Goal: Task Accomplishment & Management: Manage account settings

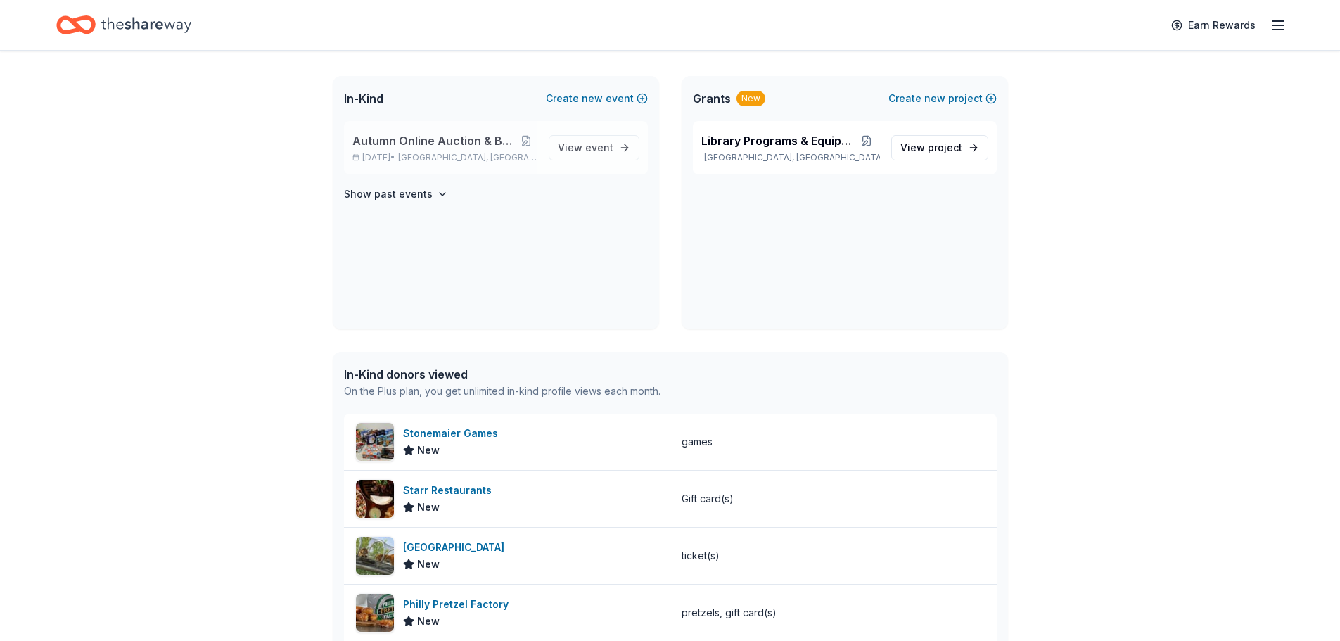
scroll to position [285, 0]
click at [436, 145] on span "Autumn Online Auction & Basket Social" at bounding box center [434, 140] width 164 height 17
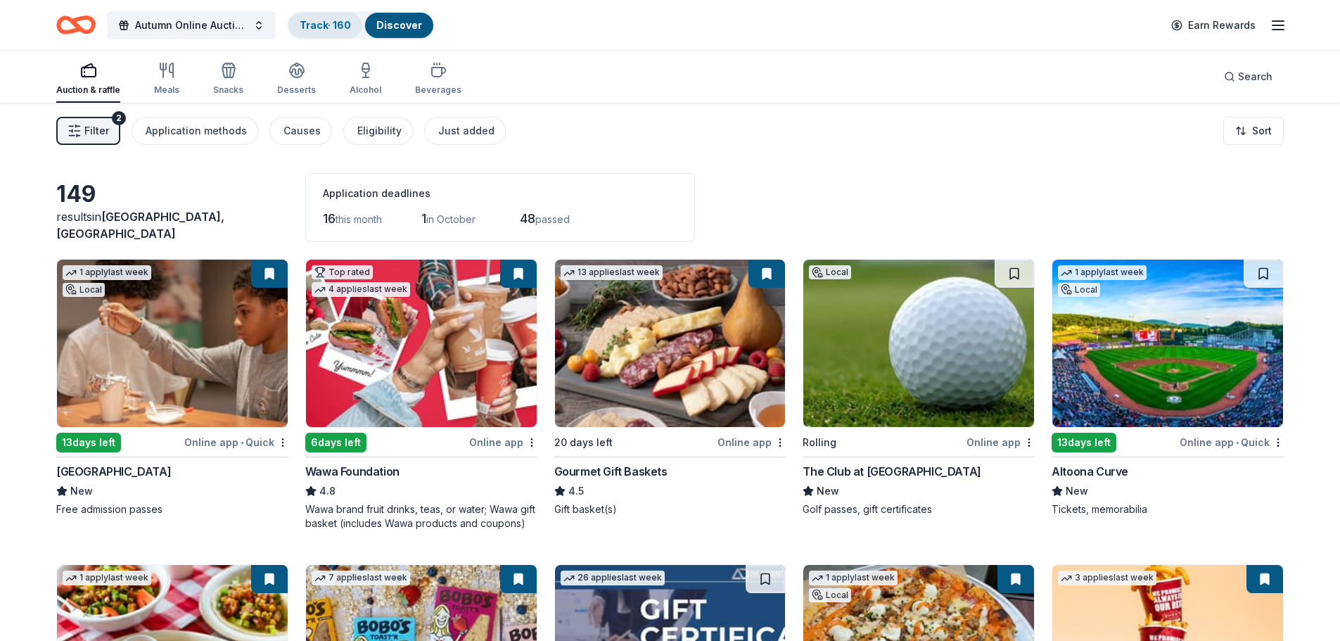
click at [324, 25] on link "Track · 160" at bounding box center [325, 25] width 51 height 12
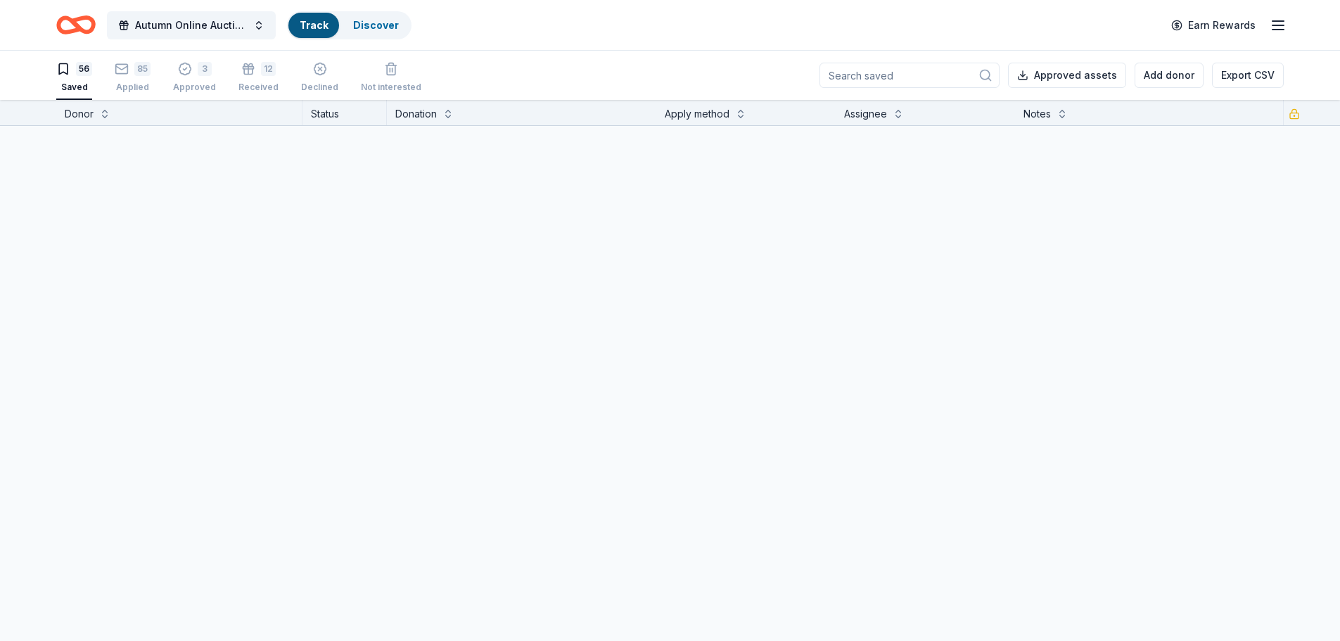
scroll to position [1, 0]
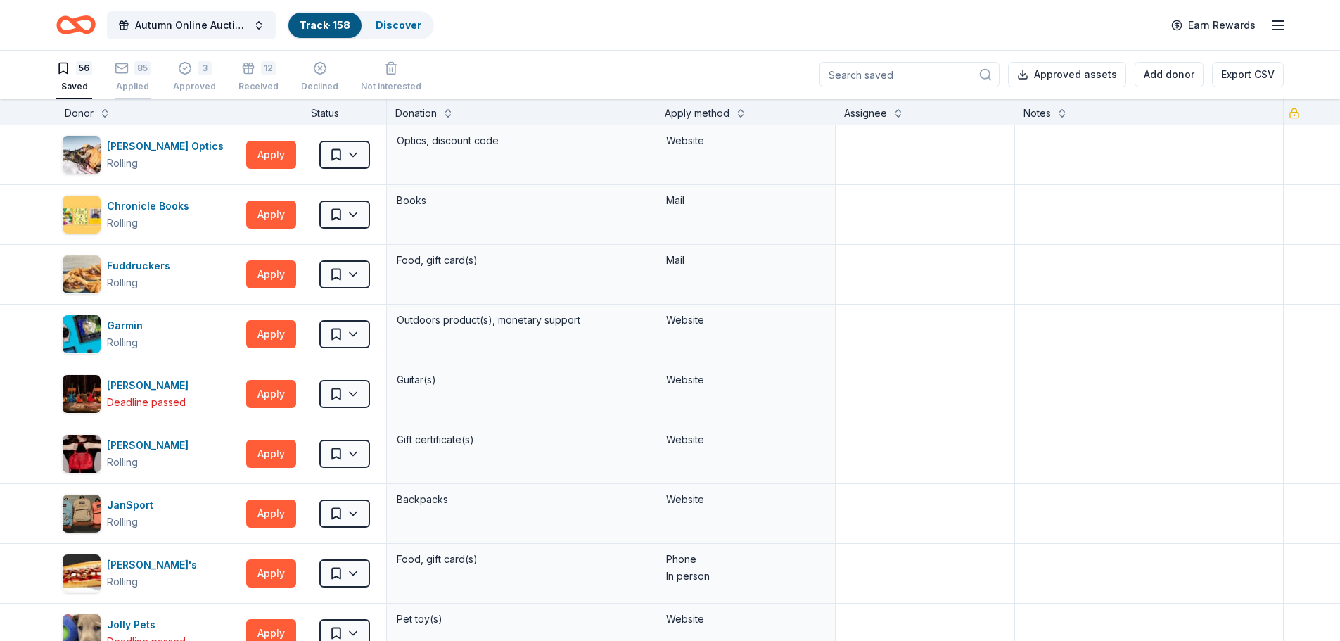
click at [127, 75] on div "85 Applied" at bounding box center [133, 76] width 36 height 31
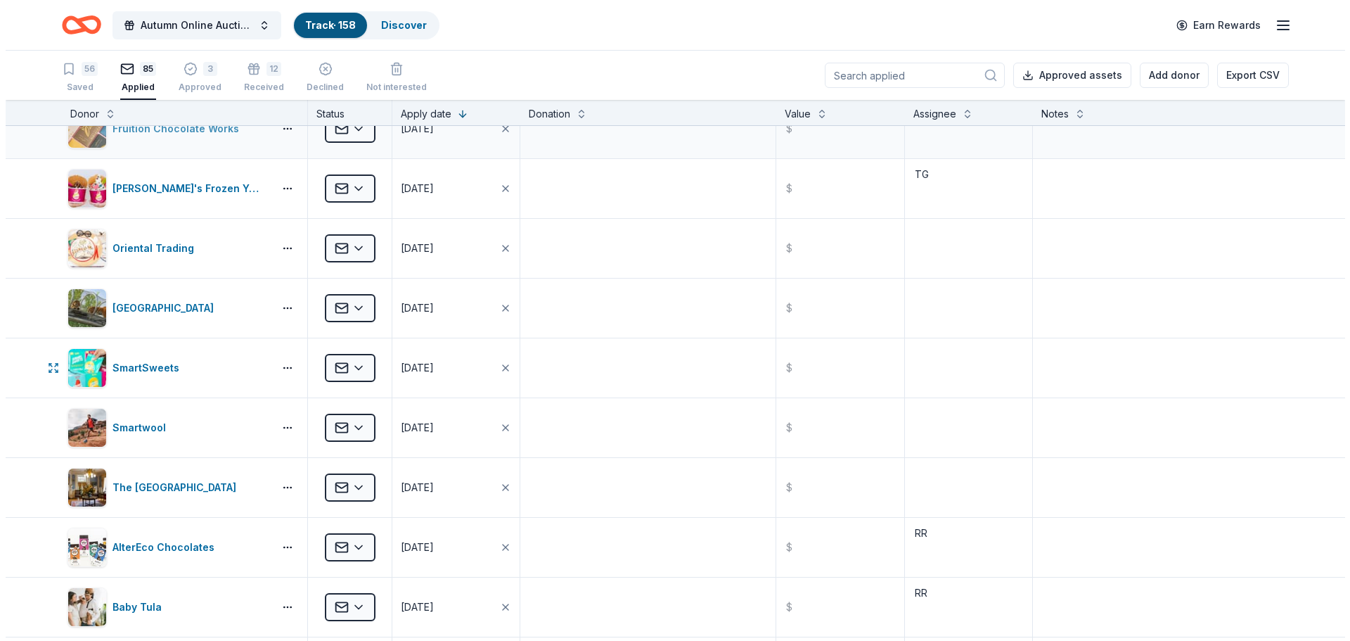
scroll to position [281, 0]
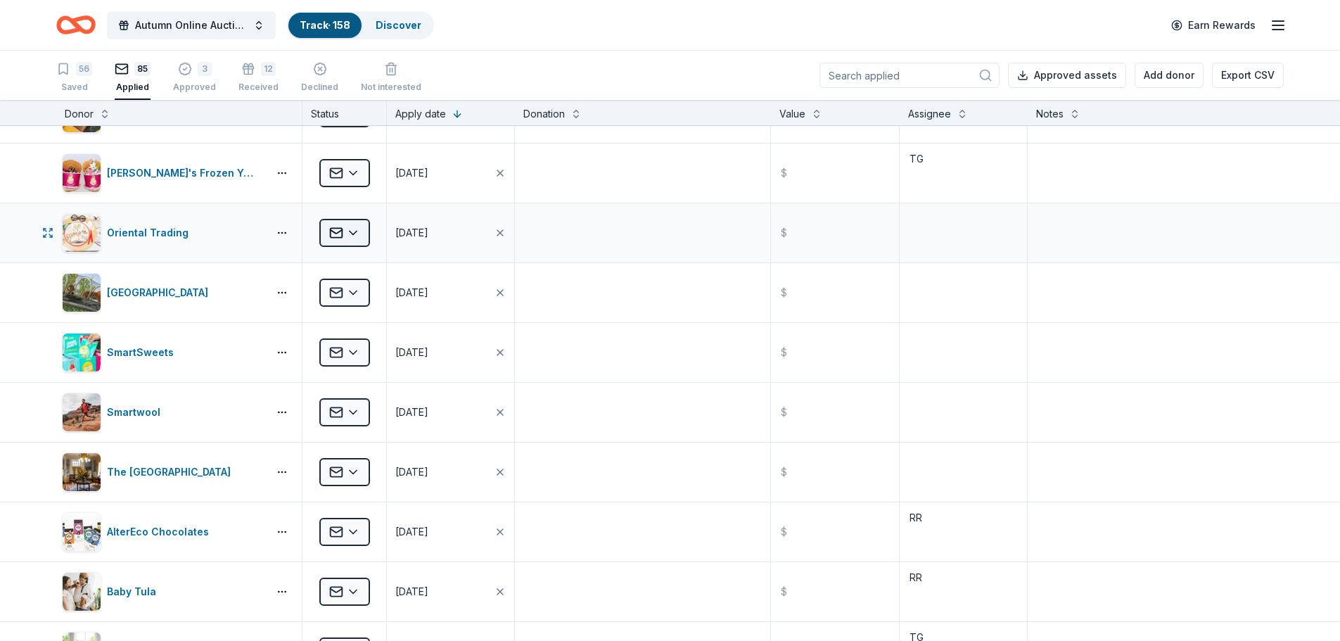
click at [358, 229] on html "Autumn Online Auction & Basket Social Track · 158 Discover Earn Rewards 56 Save…" at bounding box center [670, 320] width 1340 height 641
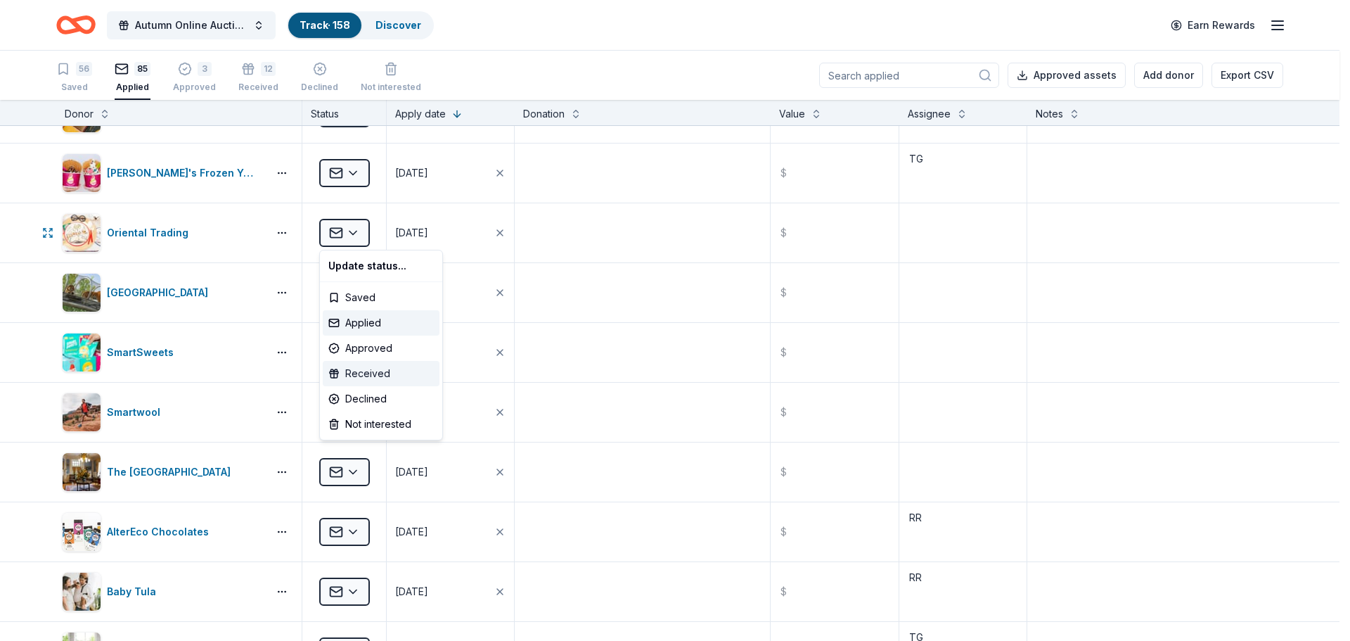
click at [354, 372] on div "Received" at bounding box center [381, 373] width 117 height 25
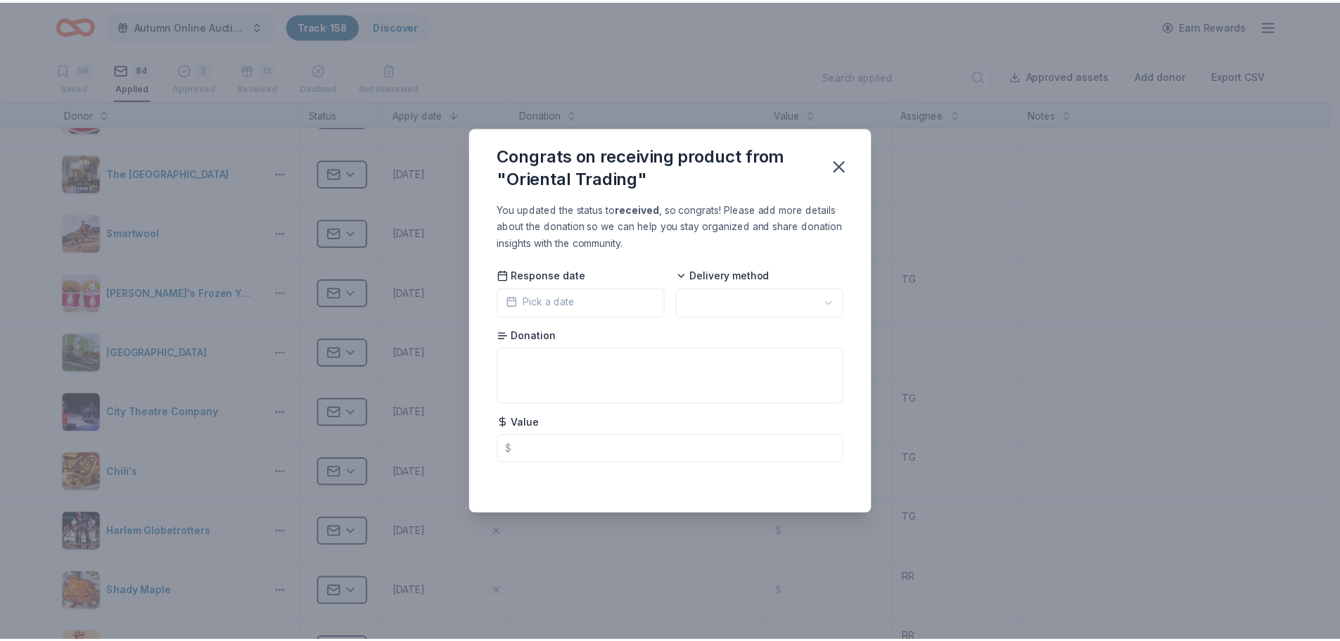
scroll to position [102, 0]
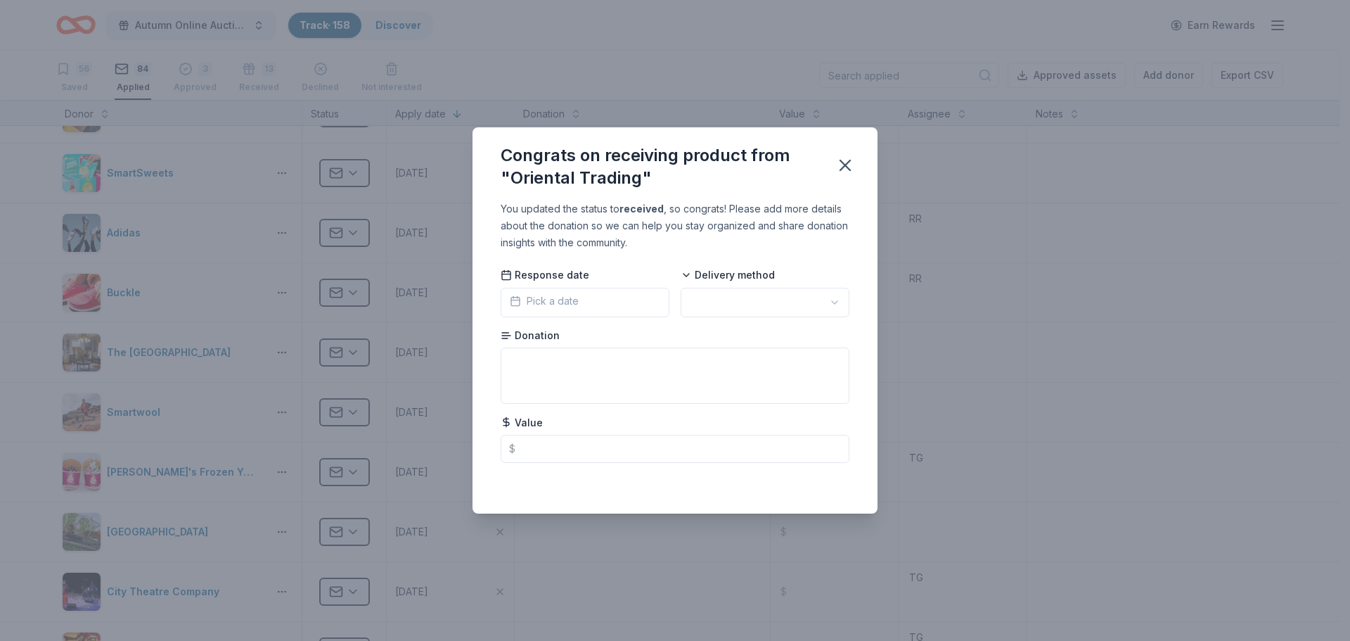
click at [591, 297] on button "Pick a date" at bounding box center [585, 303] width 169 height 30
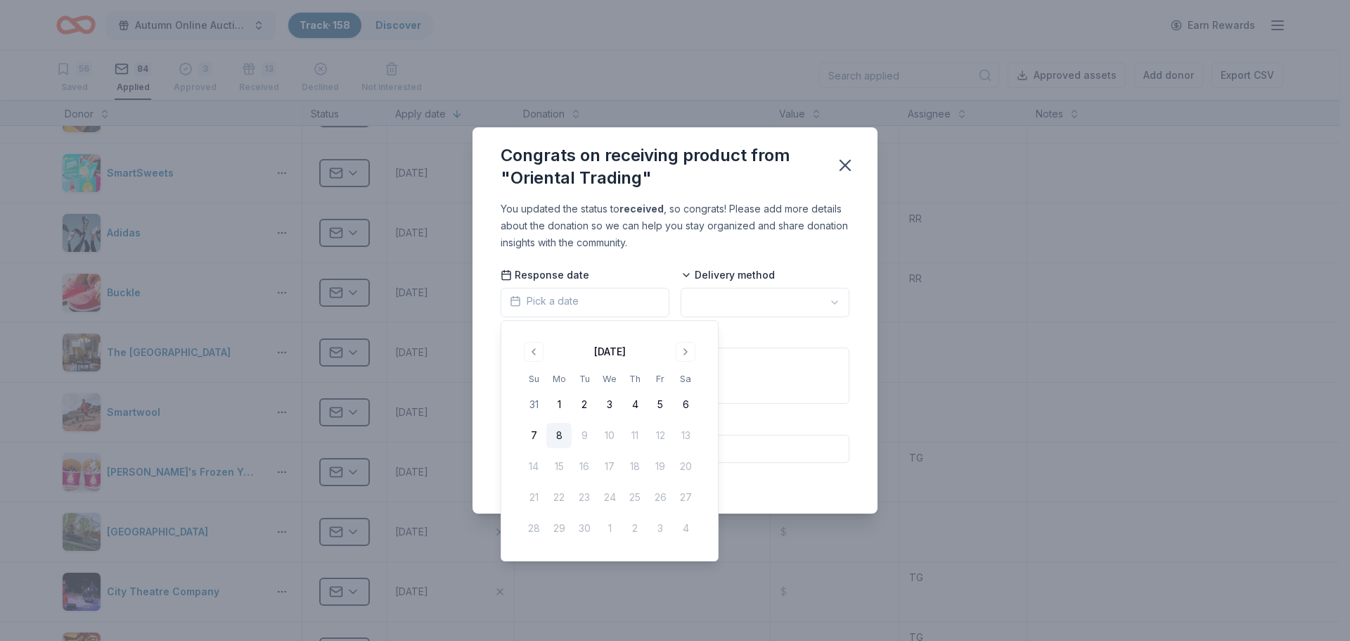
click at [556, 438] on button "8" at bounding box center [558, 435] width 25 height 25
click at [724, 296] on html "Autumn Online Auction & Basket Social Track · 158 Discover Earn Rewards 56 Save…" at bounding box center [675, 320] width 1350 height 641
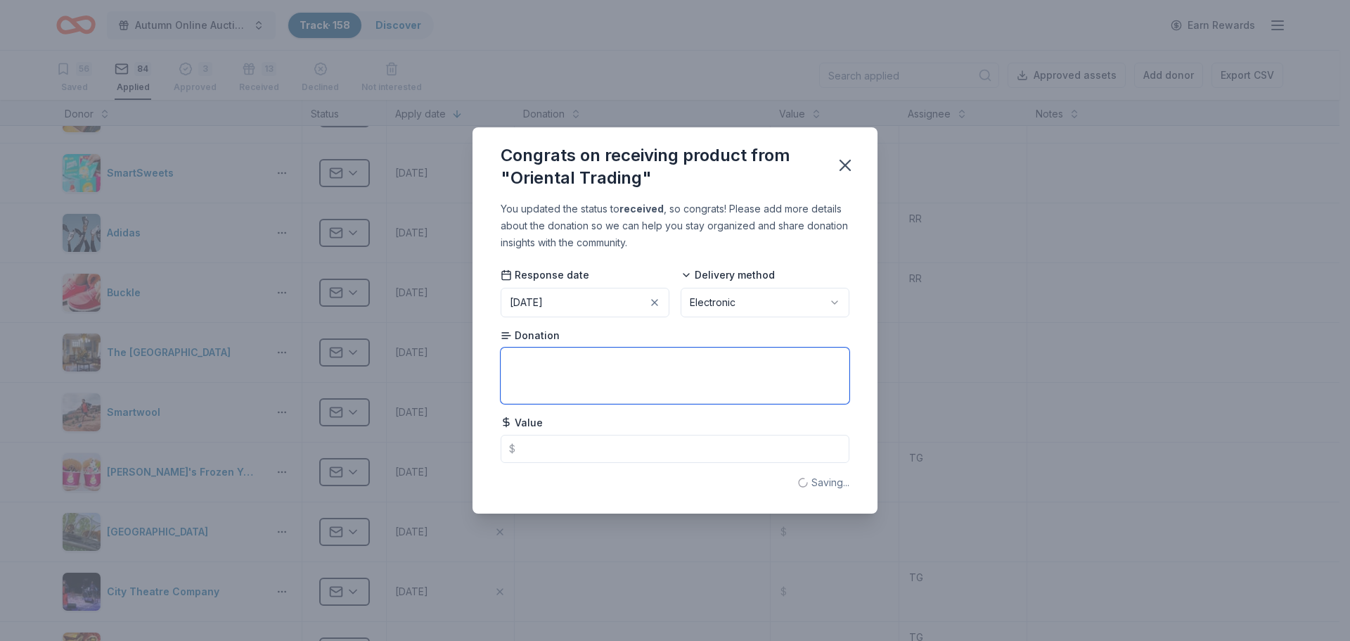
click at [562, 366] on textarea at bounding box center [675, 375] width 349 height 56
type textarea "$35.00 merchandise certificate"
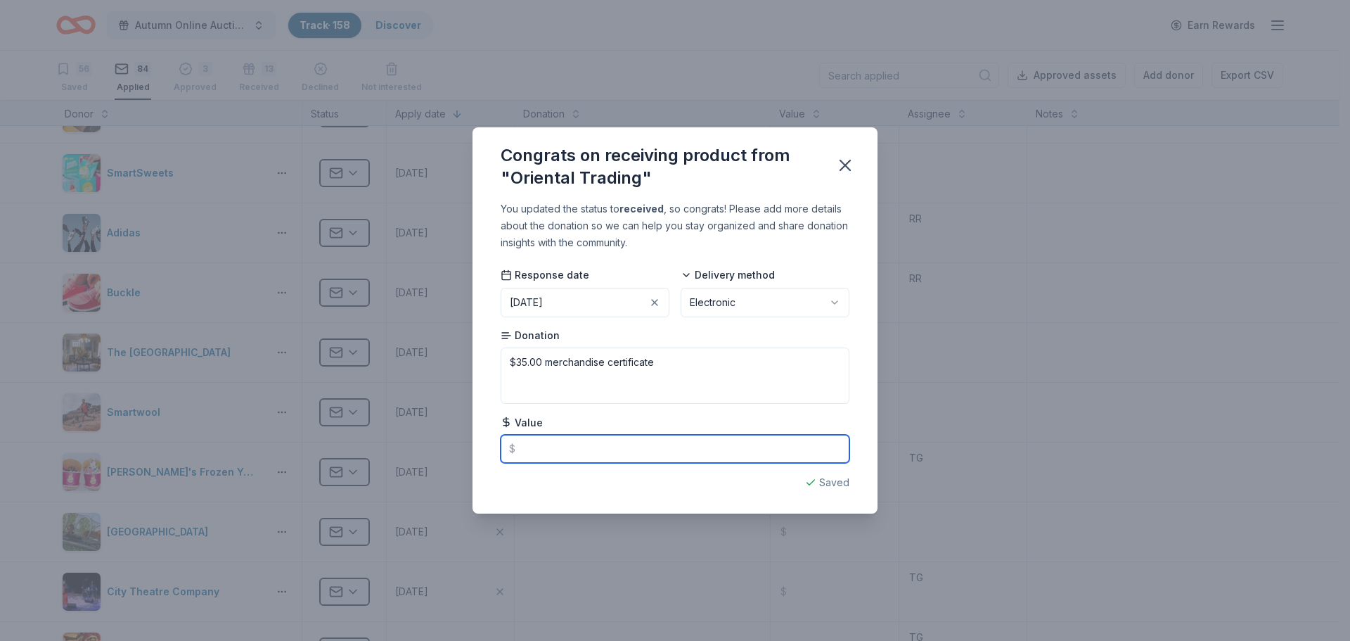
click at [588, 435] on input "text" at bounding box center [675, 449] width 349 height 28
type input "35.00"
click at [845, 166] on icon "button" at bounding box center [845, 165] width 10 height 10
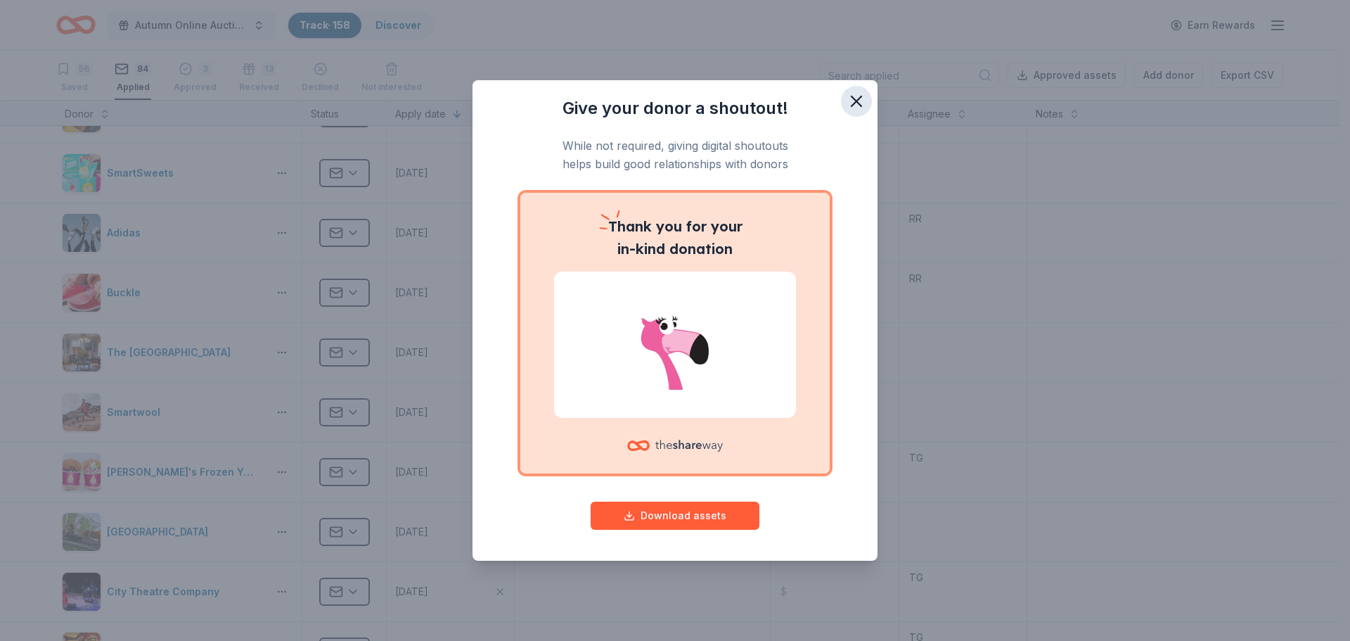
click at [854, 105] on icon "button" at bounding box center [857, 101] width 10 height 10
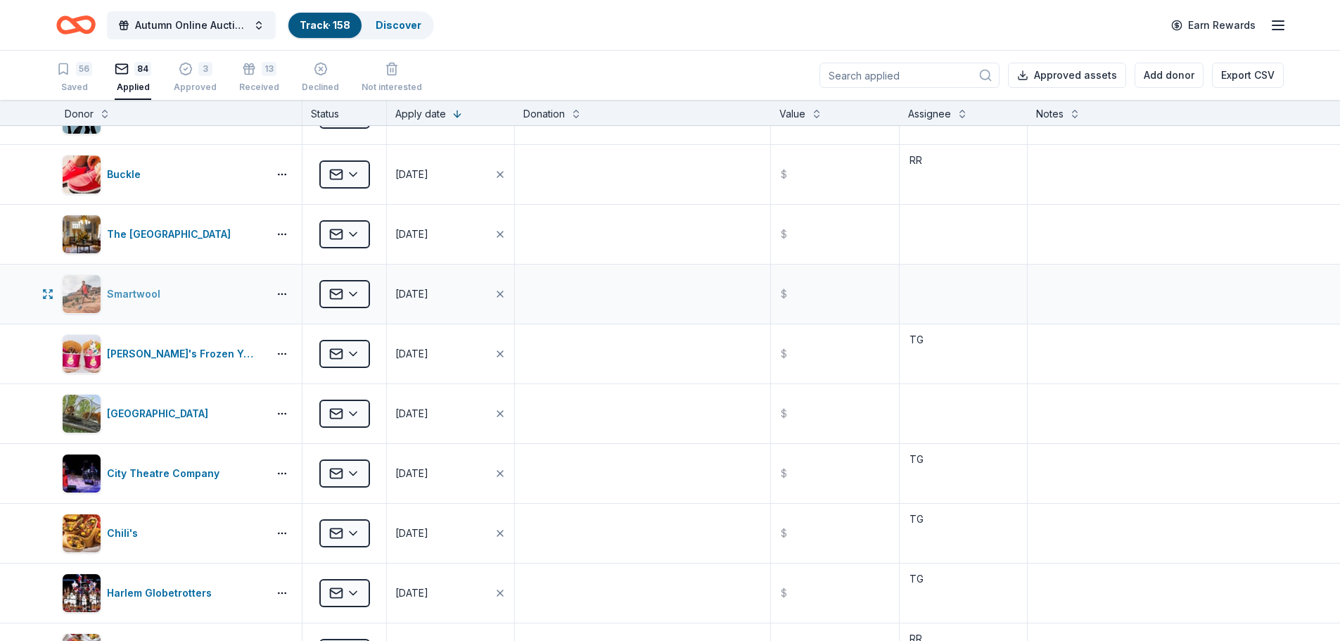
scroll to position [243, 0]
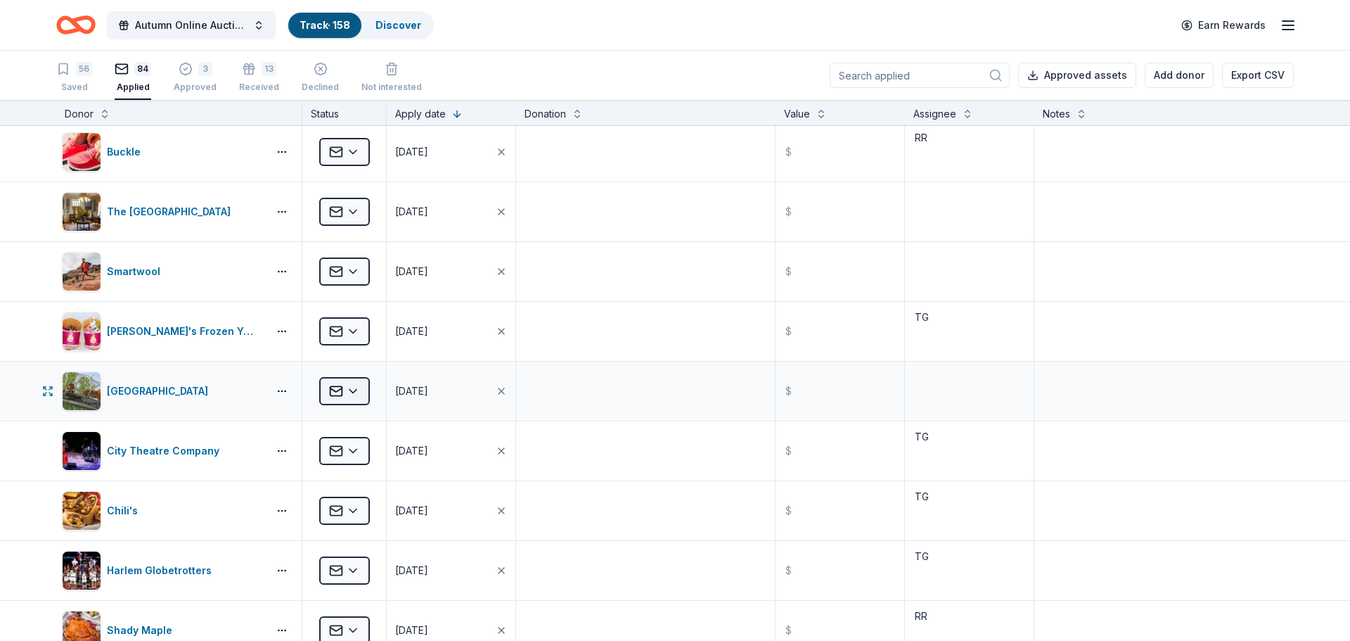
click at [359, 393] on html "Autumn Online Auction & Basket Social Track · 158 Discover Earn Rewards 56 Save…" at bounding box center [675, 320] width 1350 height 641
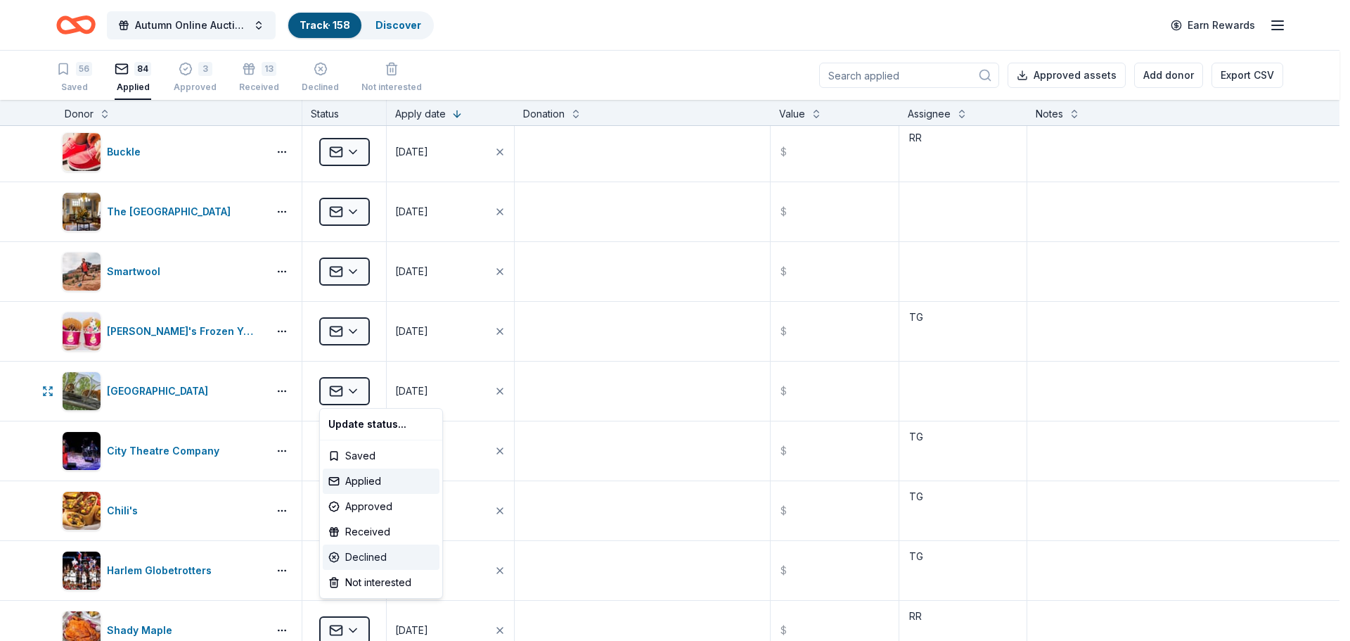
click at [383, 560] on div "Declined" at bounding box center [381, 556] width 117 height 25
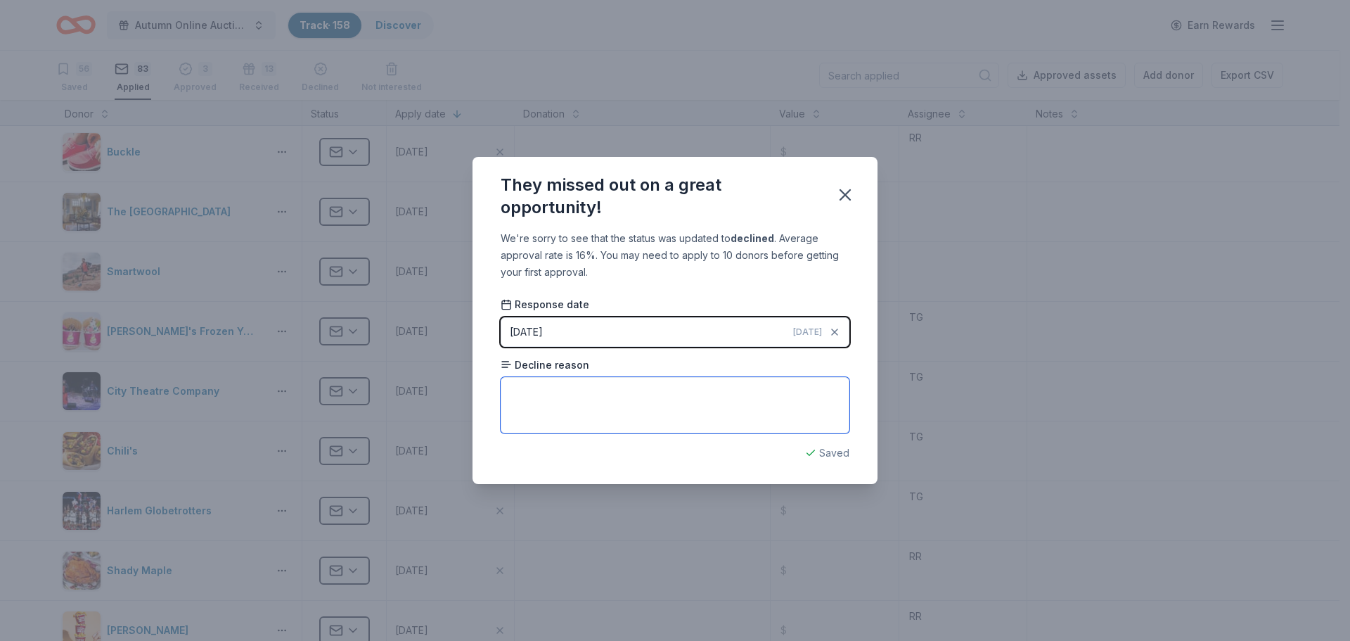
click at [598, 409] on textarea at bounding box center [675, 405] width 349 height 56
type textarea "They offer other ways of fundraising through them."
click at [849, 200] on icon "button" at bounding box center [845, 195] width 20 height 20
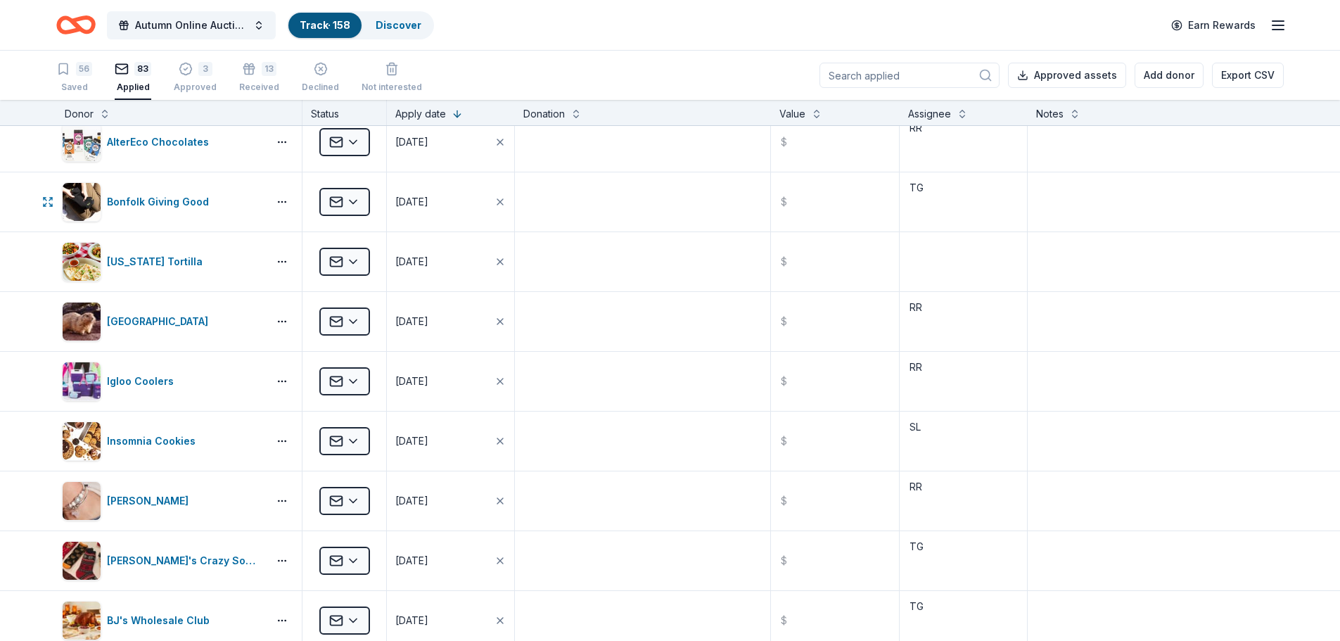
scroll to position [1508, 0]
click at [357, 380] on html "Autumn Online Auction & Basket Social Track · 158 Discover Earn Rewards 56 Save…" at bounding box center [670, 320] width 1340 height 641
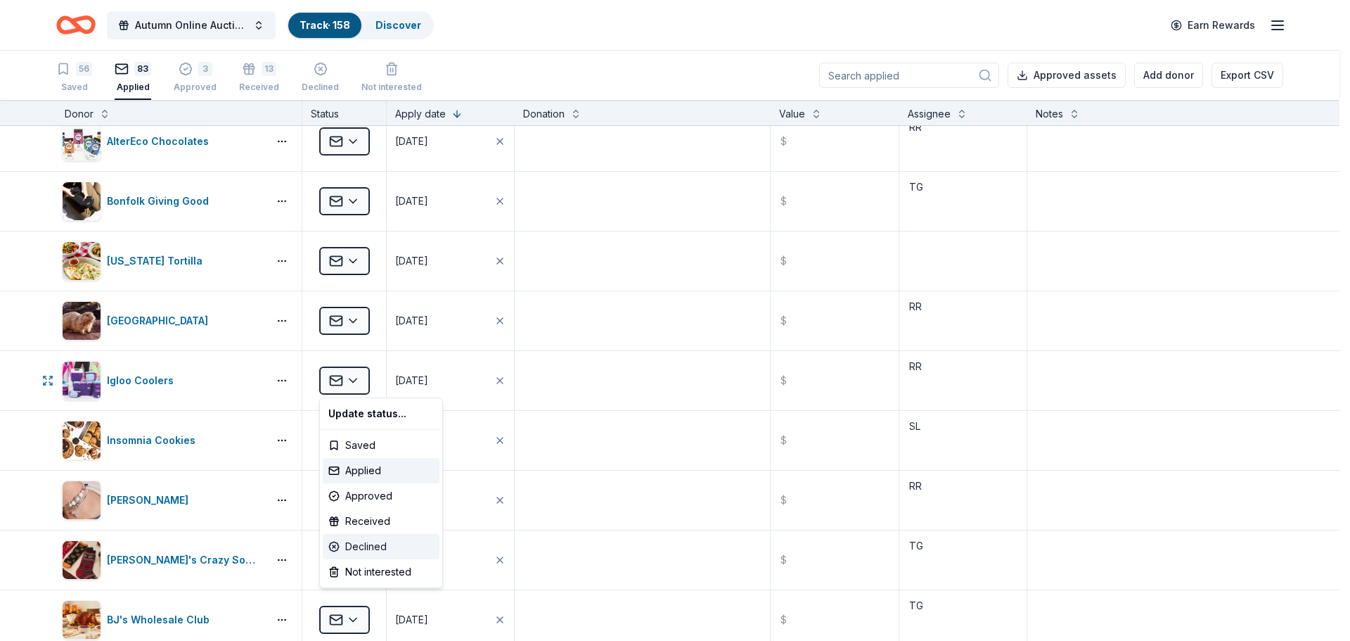
click at [355, 548] on div "Declined" at bounding box center [381, 546] width 117 height 25
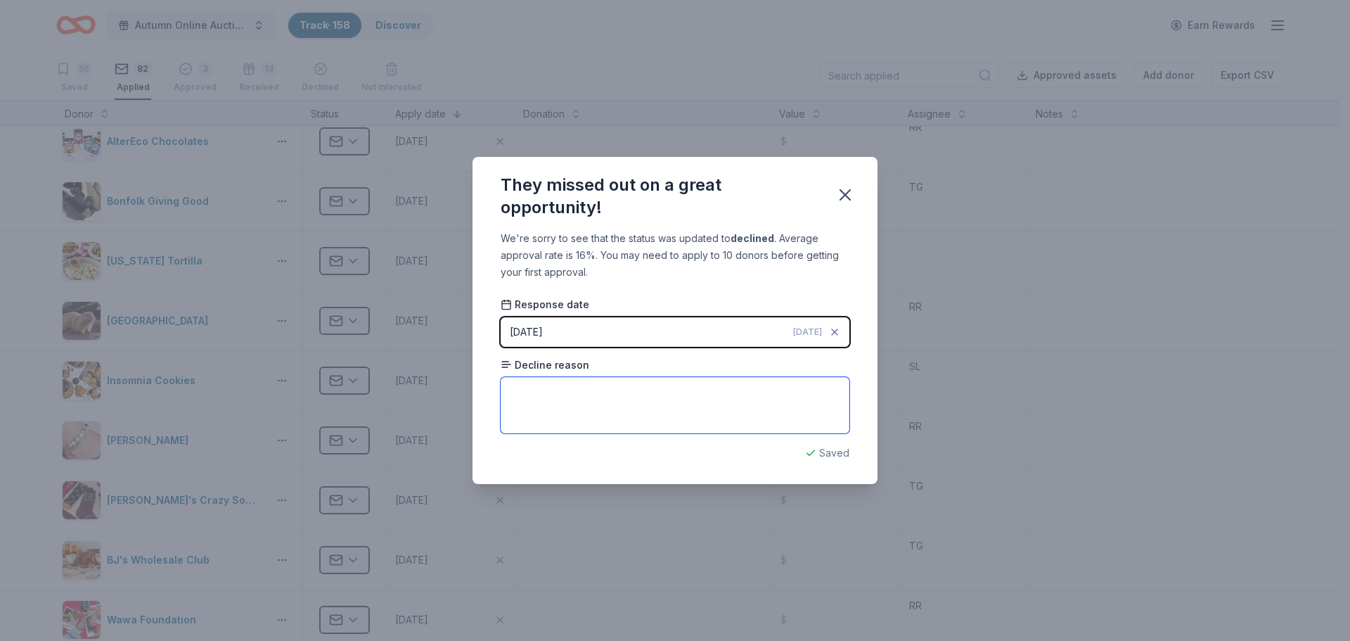
click at [578, 410] on textarea at bounding box center [675, 405] width 349 height 56
type textarea "Unable to participate in fundraiser this year"
click at [848, 191] on icon "button" at bounding box center [845, 195] width 20 height 20
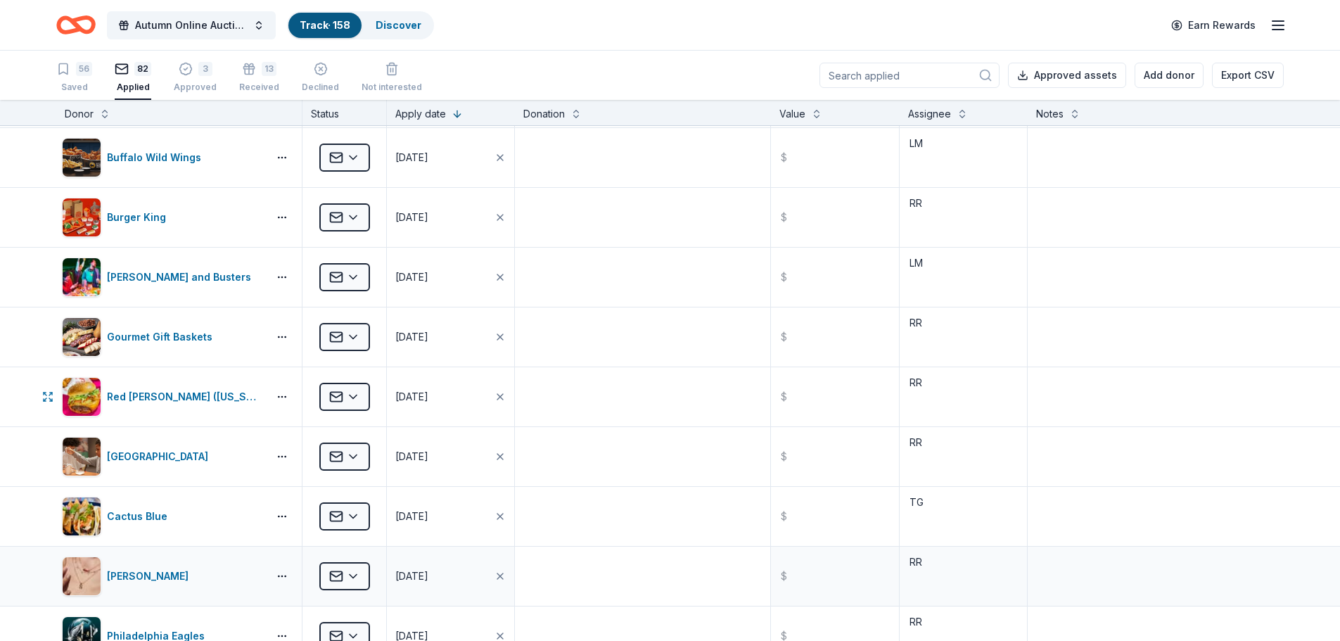
scroll to position [3126, 0]
